Goal: Navigation & Orientation: Go to known website

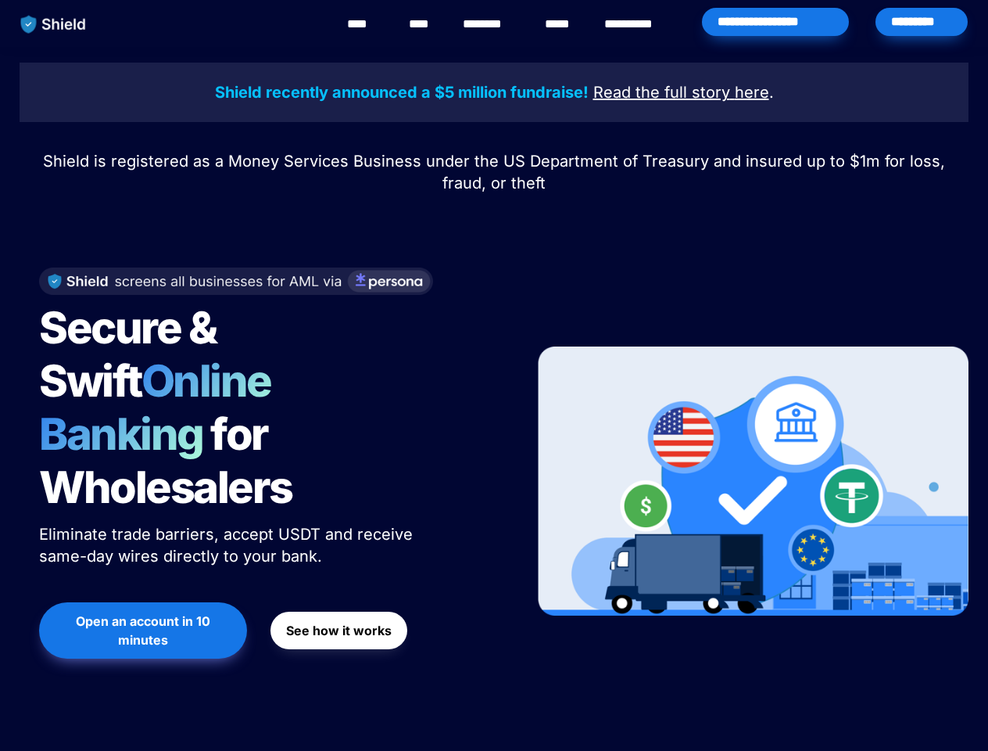
click at [494, 375] on div "Secure & Swift Online Banking for Wholesalers Eliminate trade barriers, accept …" at bounding box center [267, 481] width 495 height 459
click at [53, 24] on img "main navigation" at bounding box center [53, 24] width 81 height 33
